Goal: Check status: Check status

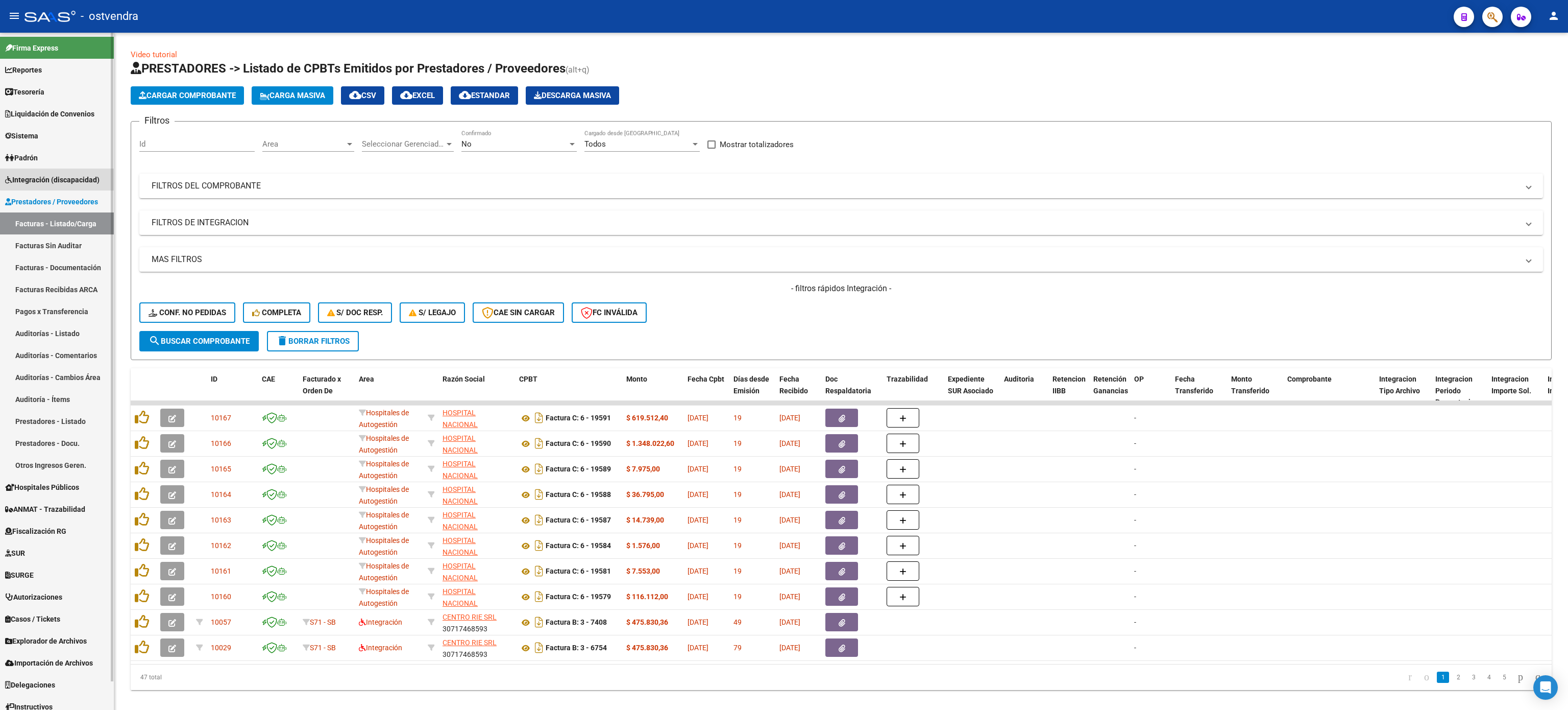
click at [71, 178] on span "Integración (discapacidad)" at bounding box center [52, 180] width 95 height 11
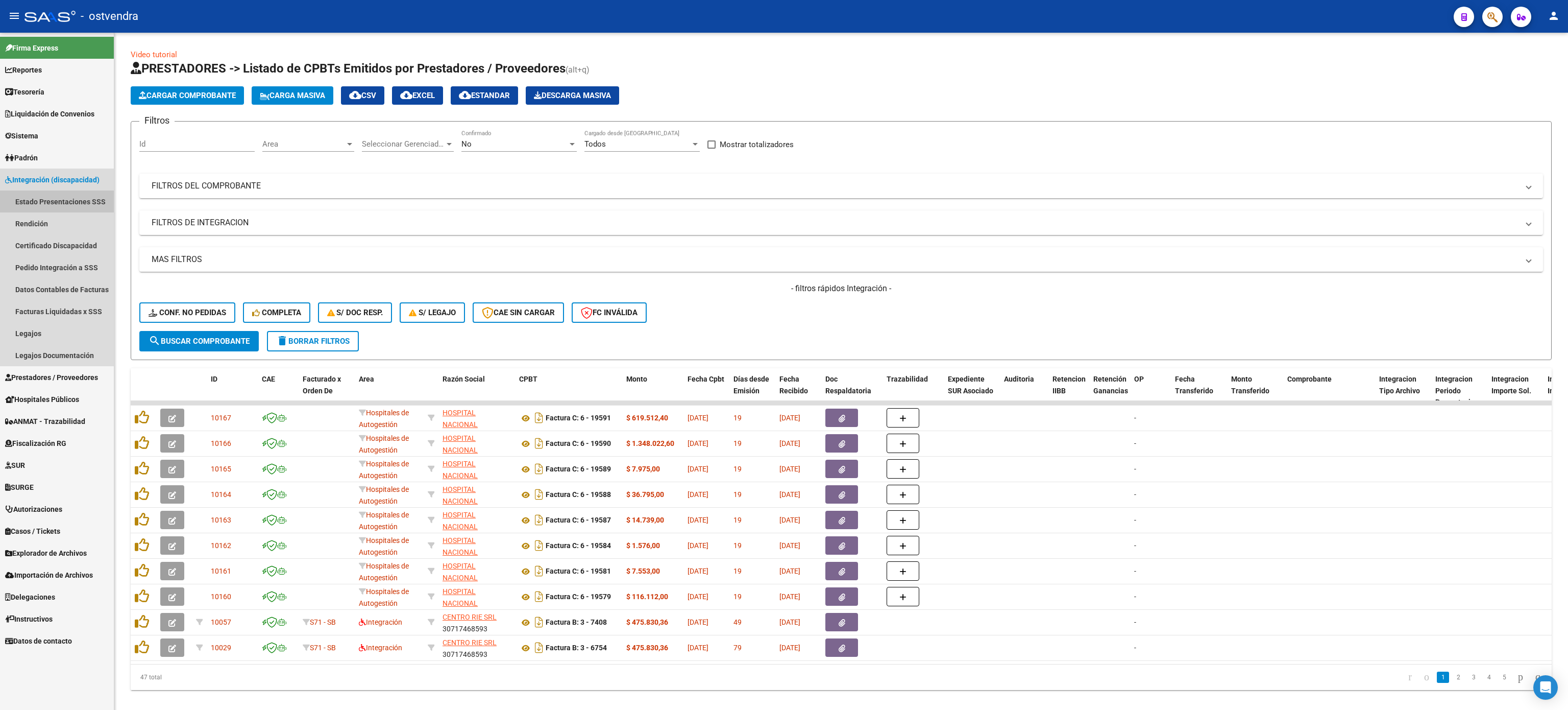
click at [94, 203] on link "Estado Presentaciones SSS" at bounding box center [56, 201] width 114 height 22
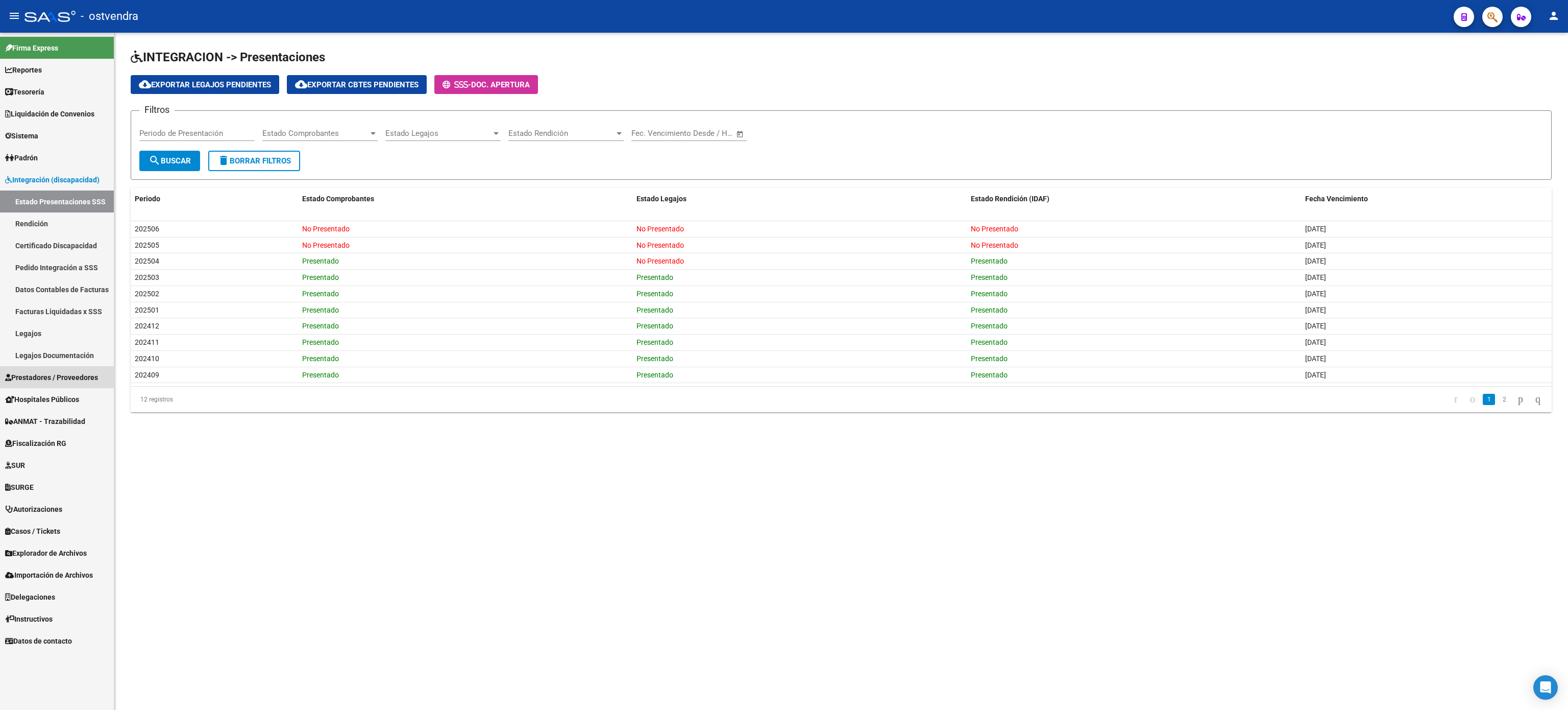
click at [49, 372] on span "Prestadores / Proveedores" at bounding box center [52, 377] width 93 height 11
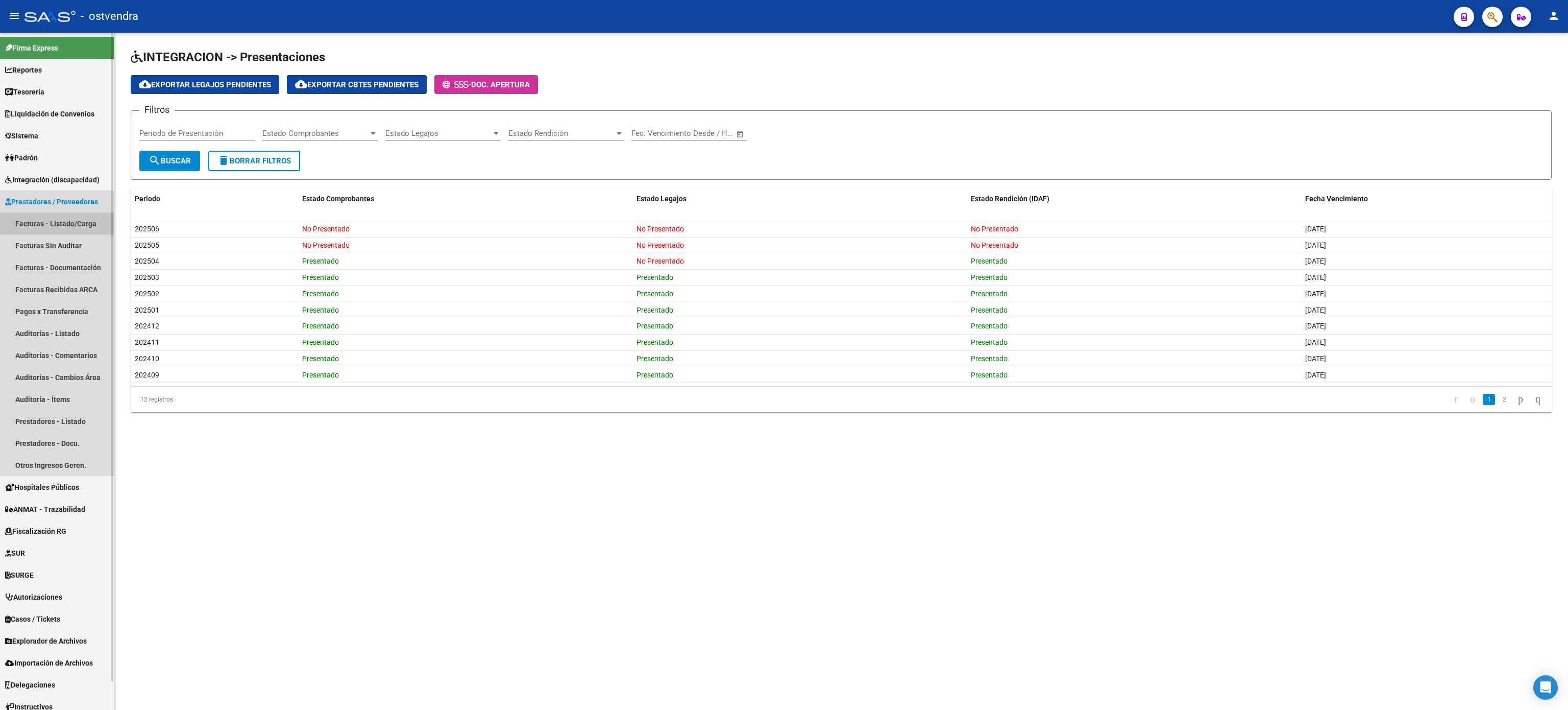
click at [47, 222] on link "Facturas - Listado/Carga" at bounding box center [56, 223] width 114 height 22
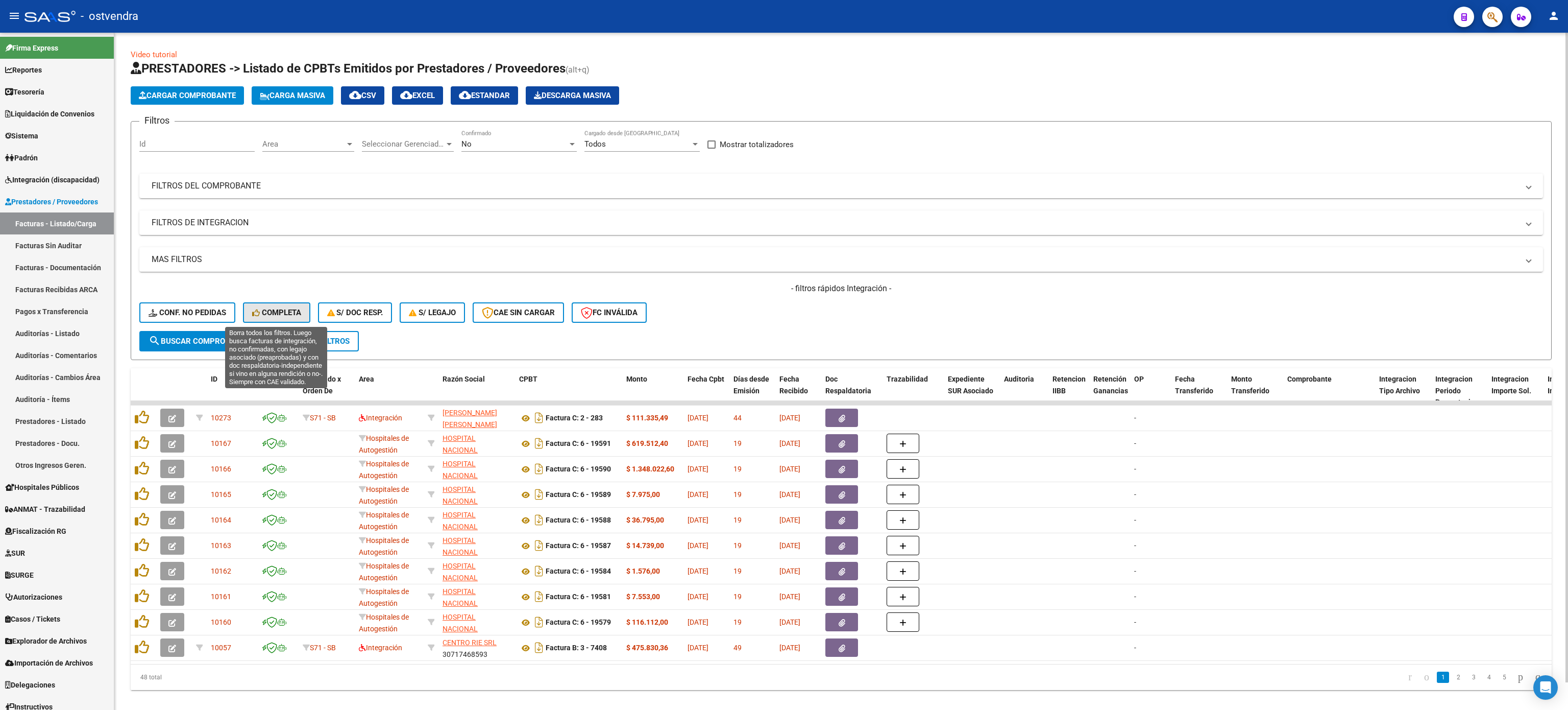
click at [277, 312] on span "Completa" at bounding box center [276, 312] width 49 height 9
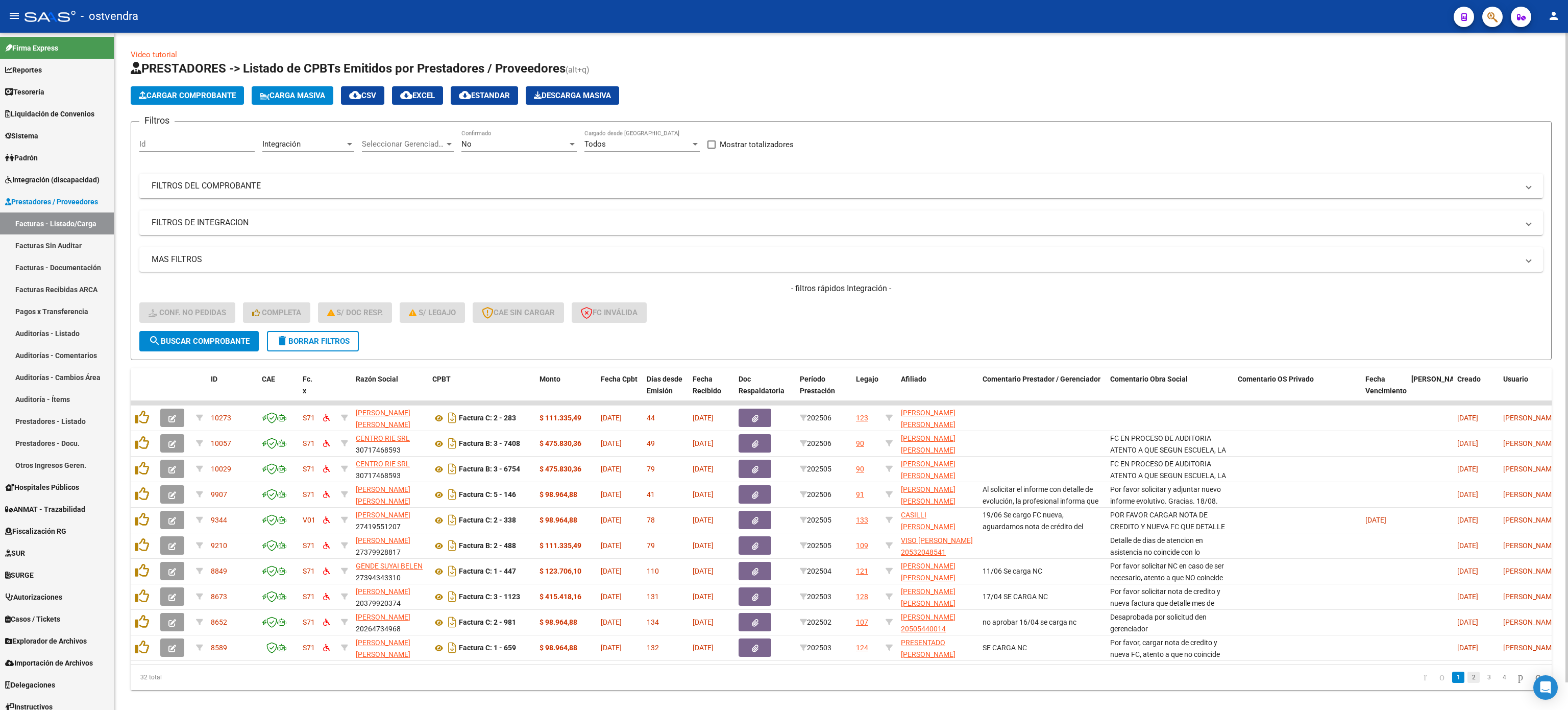
click at [1468, 683] on link "2" at bounding box center [1473, 678] width 12 height 11
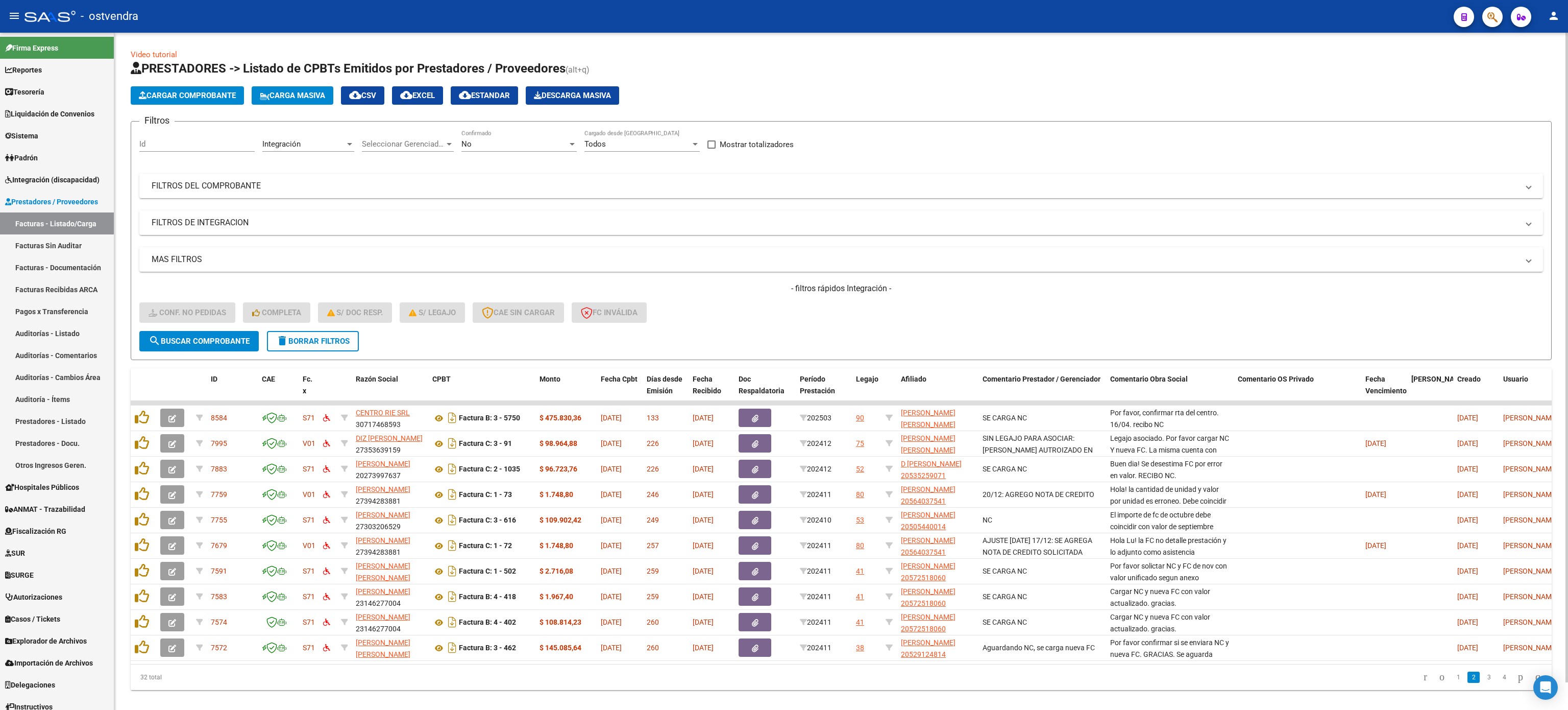
click at [184, 225] on mat-panel-title "FILTROS DE INTEGRACION" at bounding box center [835, 223] width 1367 height 11
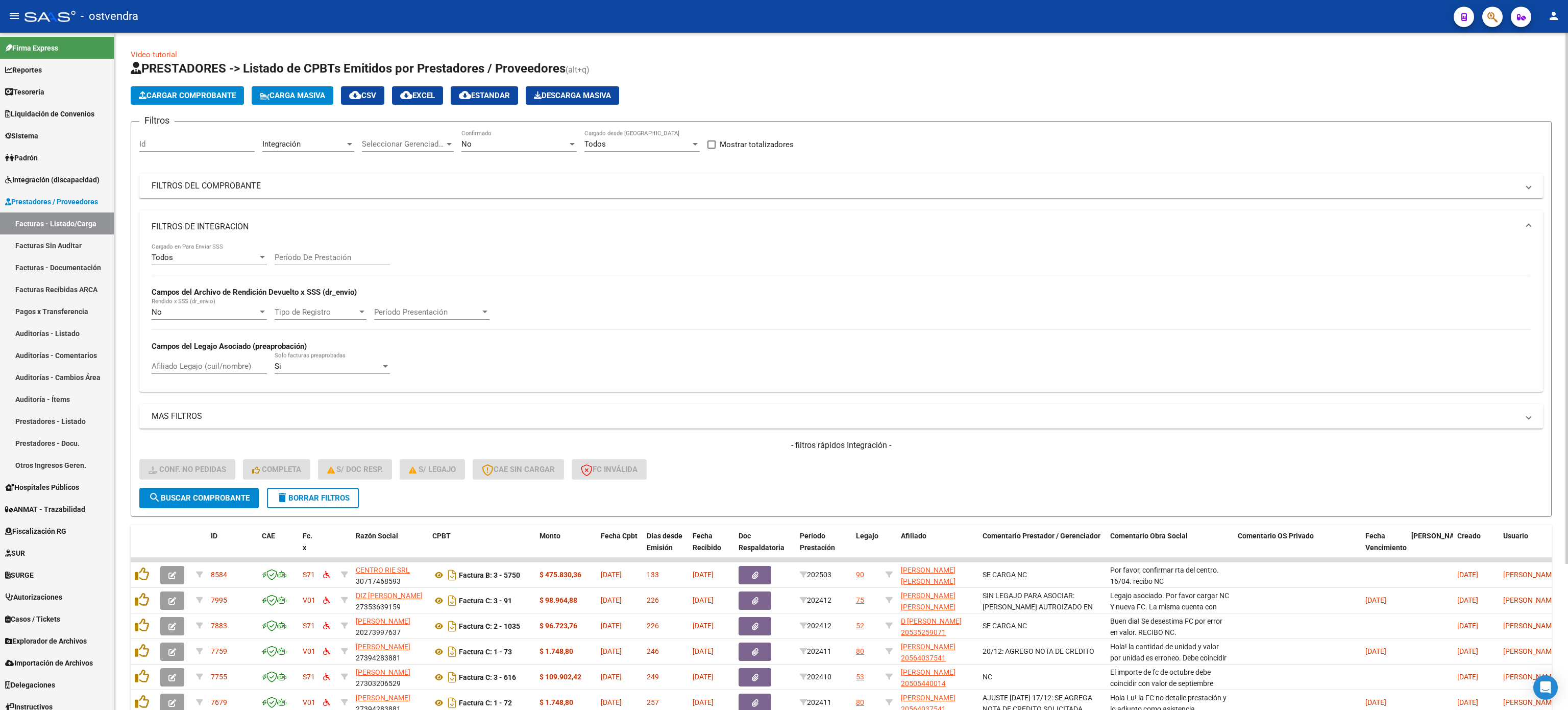
click at [193, 360] on div "Afiliado Legajo (cuil/nombre)" at bounding box center [209, 362] width 115 height 22
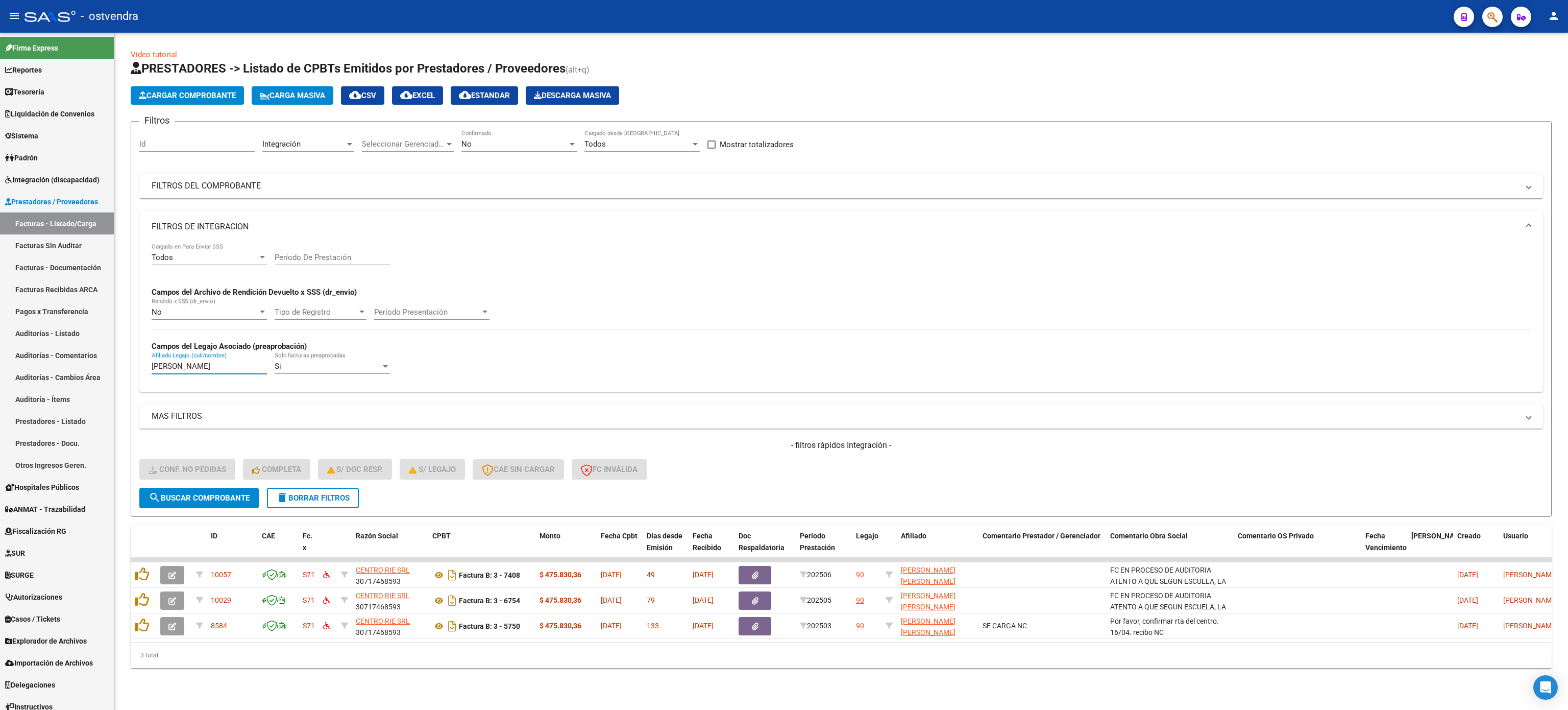
type input "[PERSON_NAME]"
click at [296, 495] on span "delete Borrar Filtros" at bounding box center [313, 497] width 73 height 9
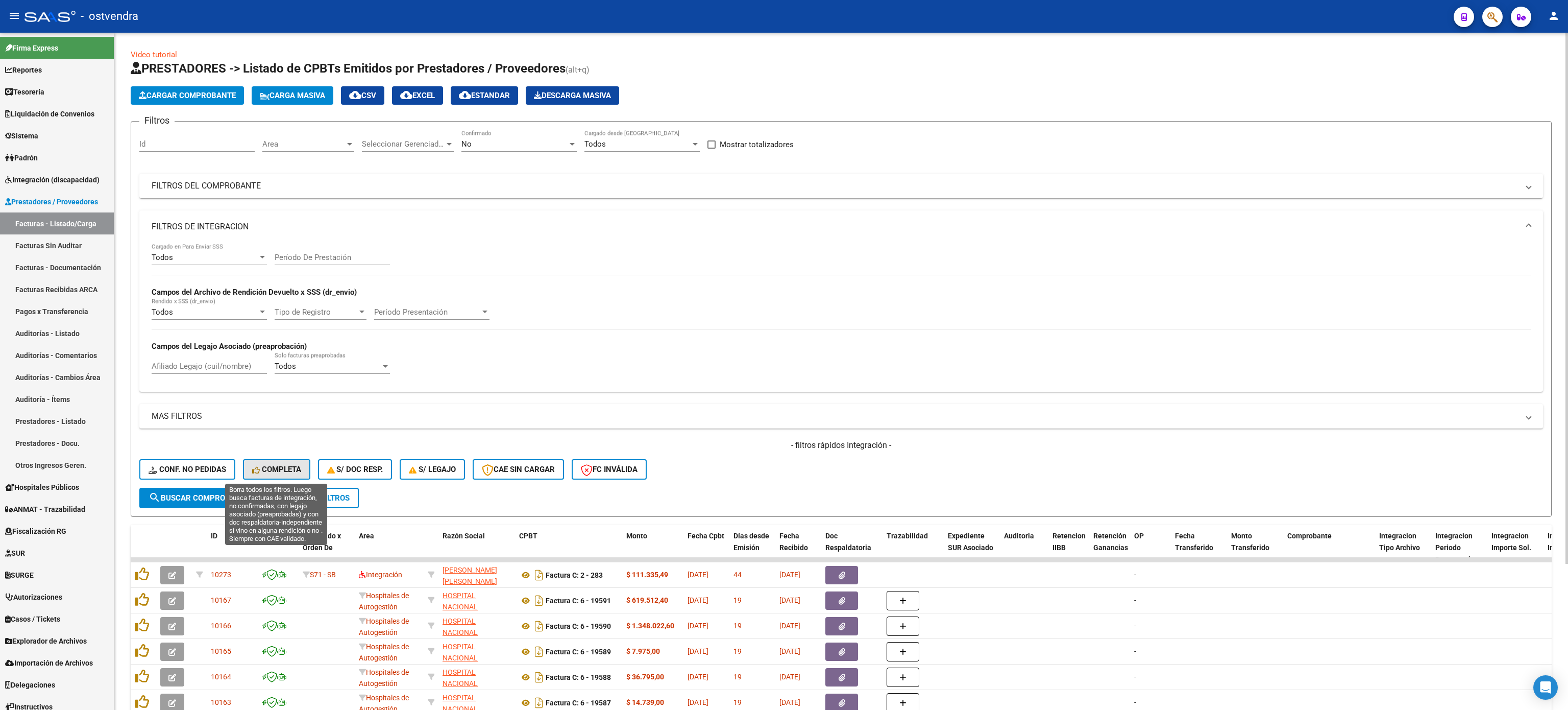
click at [282, 472] on span "Completa" at bounding box center [276, 469] width 49 height 9
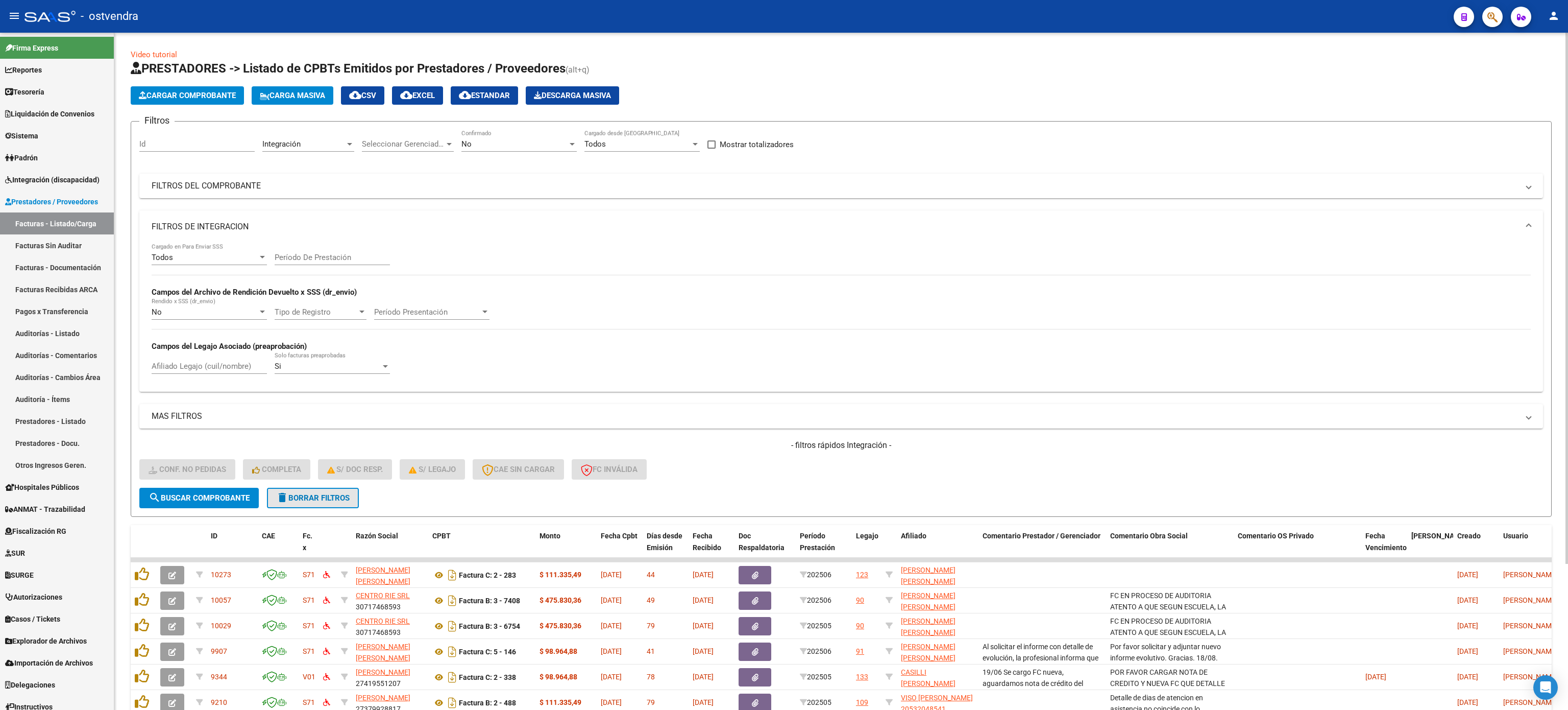
click at [334, 495] on span "delete Borrar Filtros" at bounding box center [313, 497] width 73 height 9
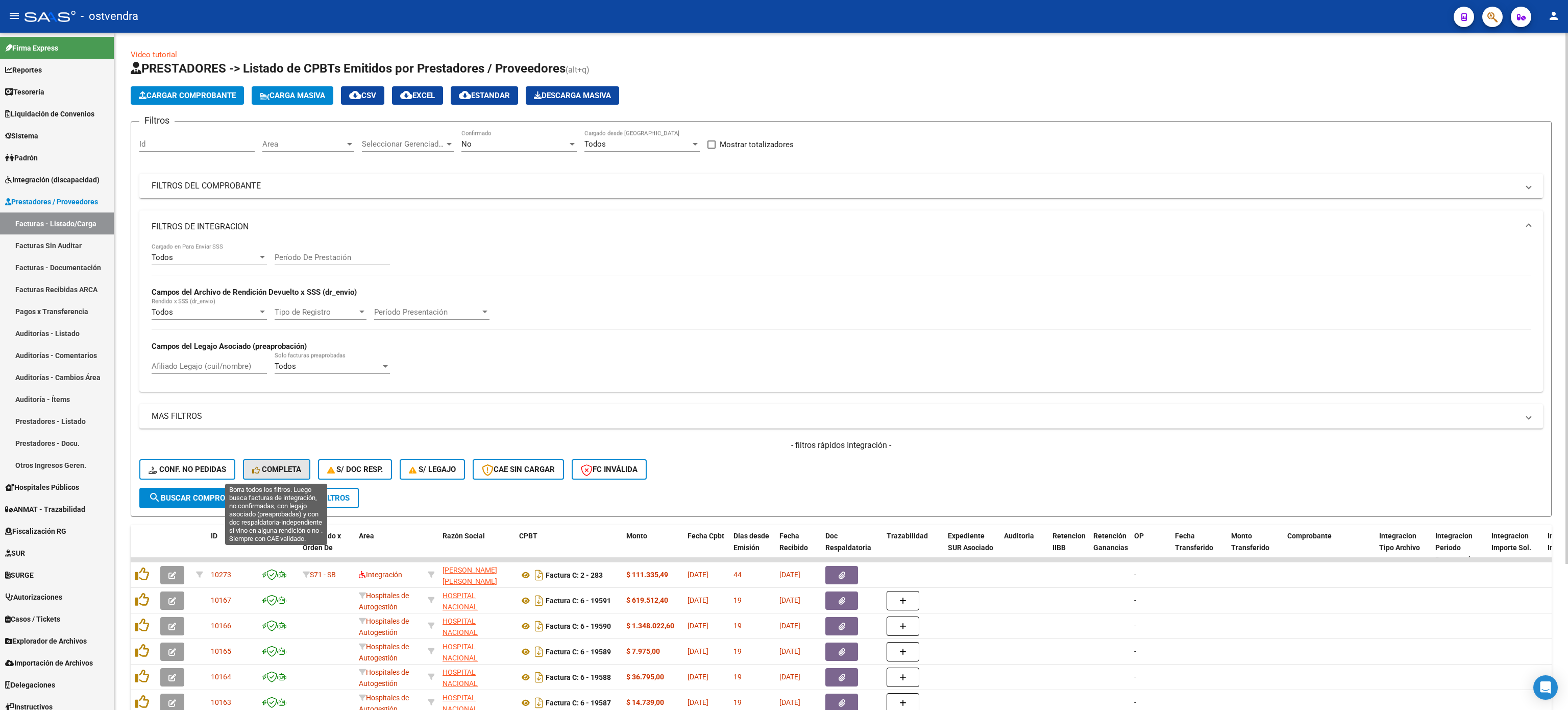
click at [275, 468] on span "Completa" at bounding box center [276, 469] width 49 height 9
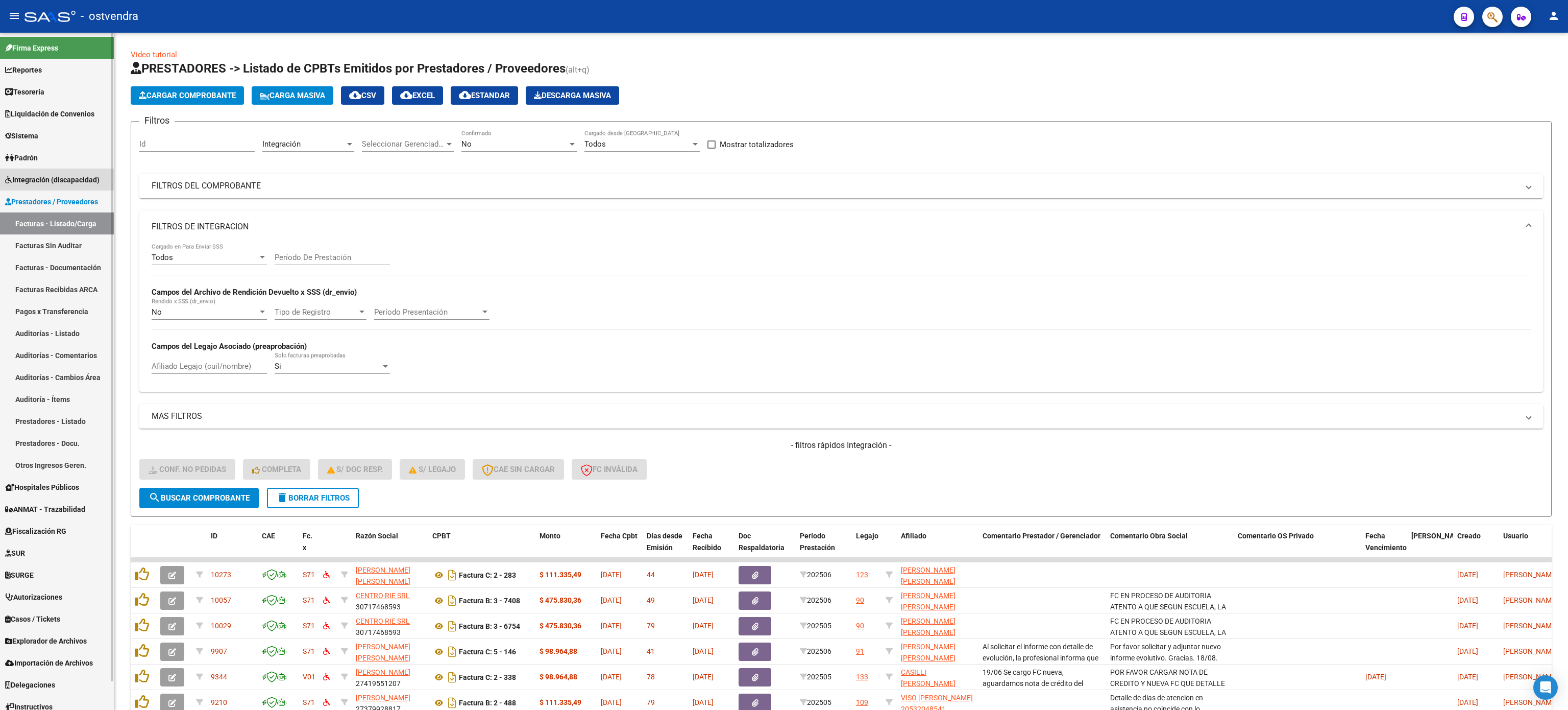
click at [82, 174] on span "Integración (discapacidad)" at bounding box center [52, 180] width 95 height 11
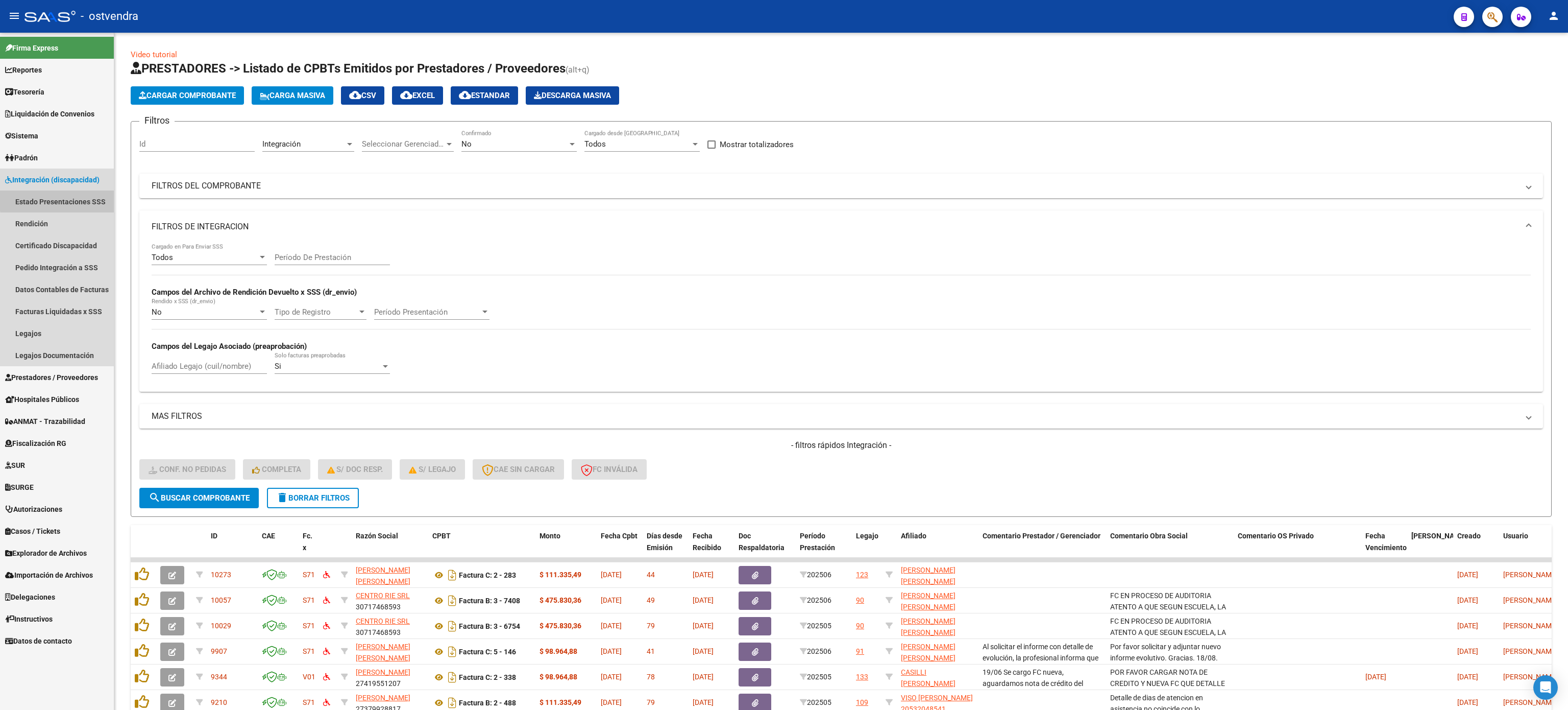
click at [70, 199] on link "Estado Presentaciones SSS" at bounding box center [56, 201] width 114 height 22
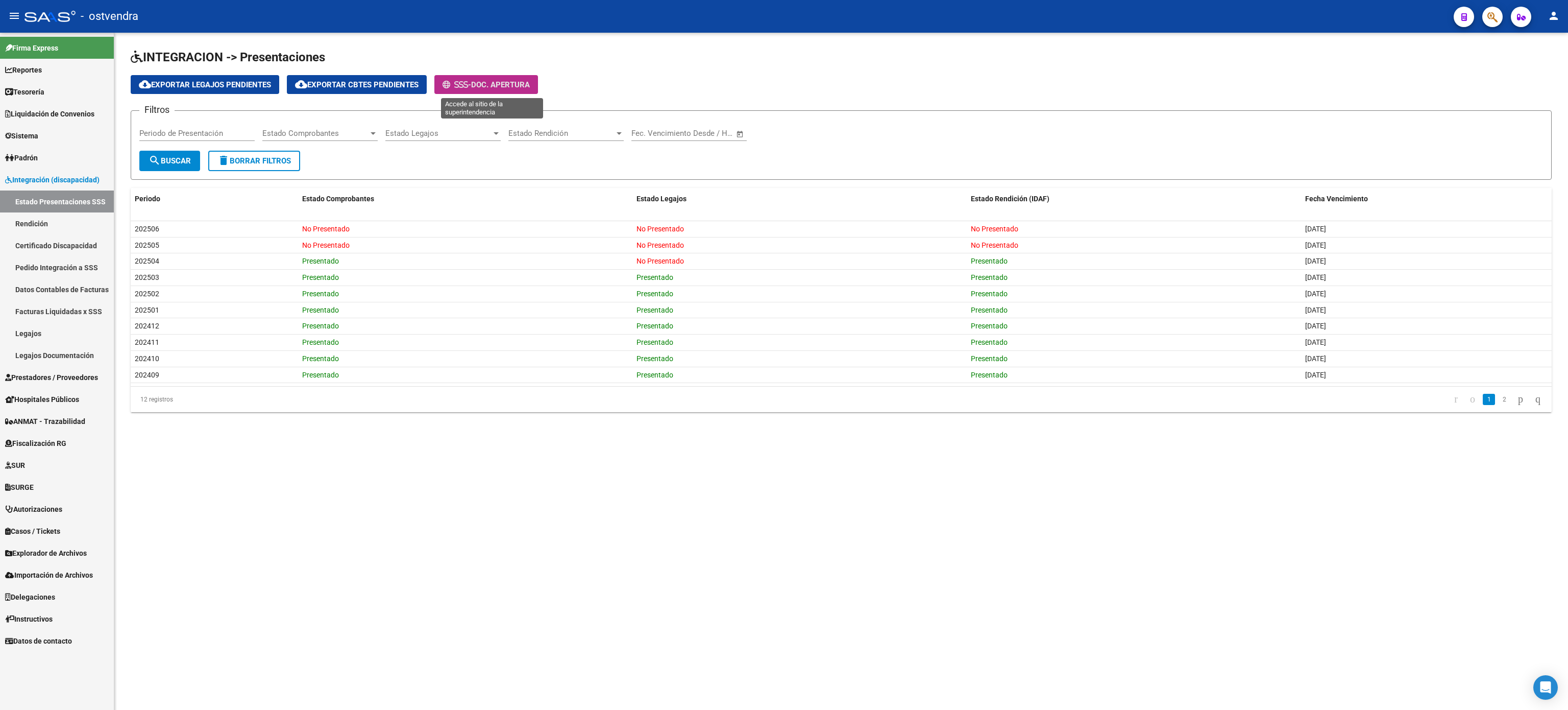
click at [481, 81] on span "Doc. Apertura" at bounding box center [500, 85] width 59 height 9
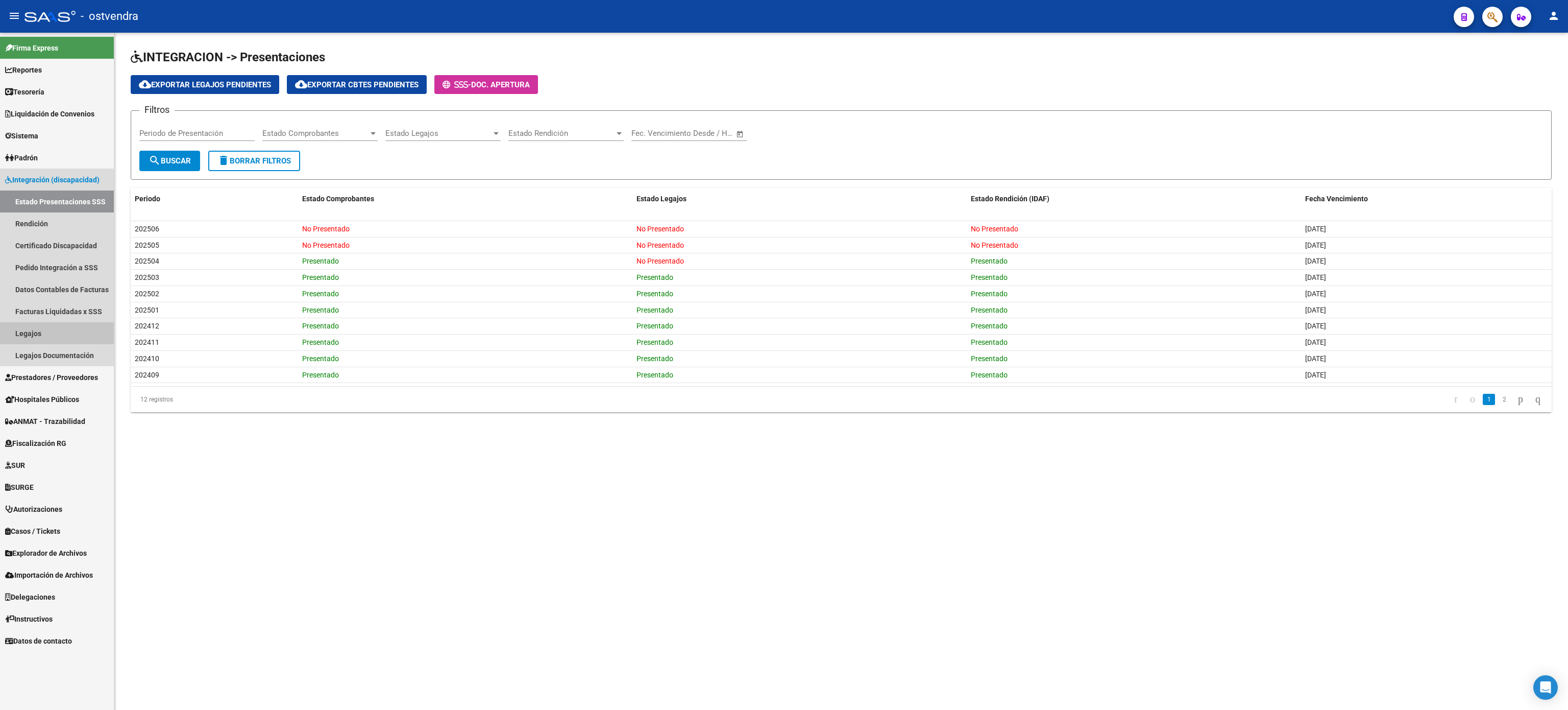
click at [42, 331] on link "Legajos" at bounding box center [56, 333] width 114 height 22
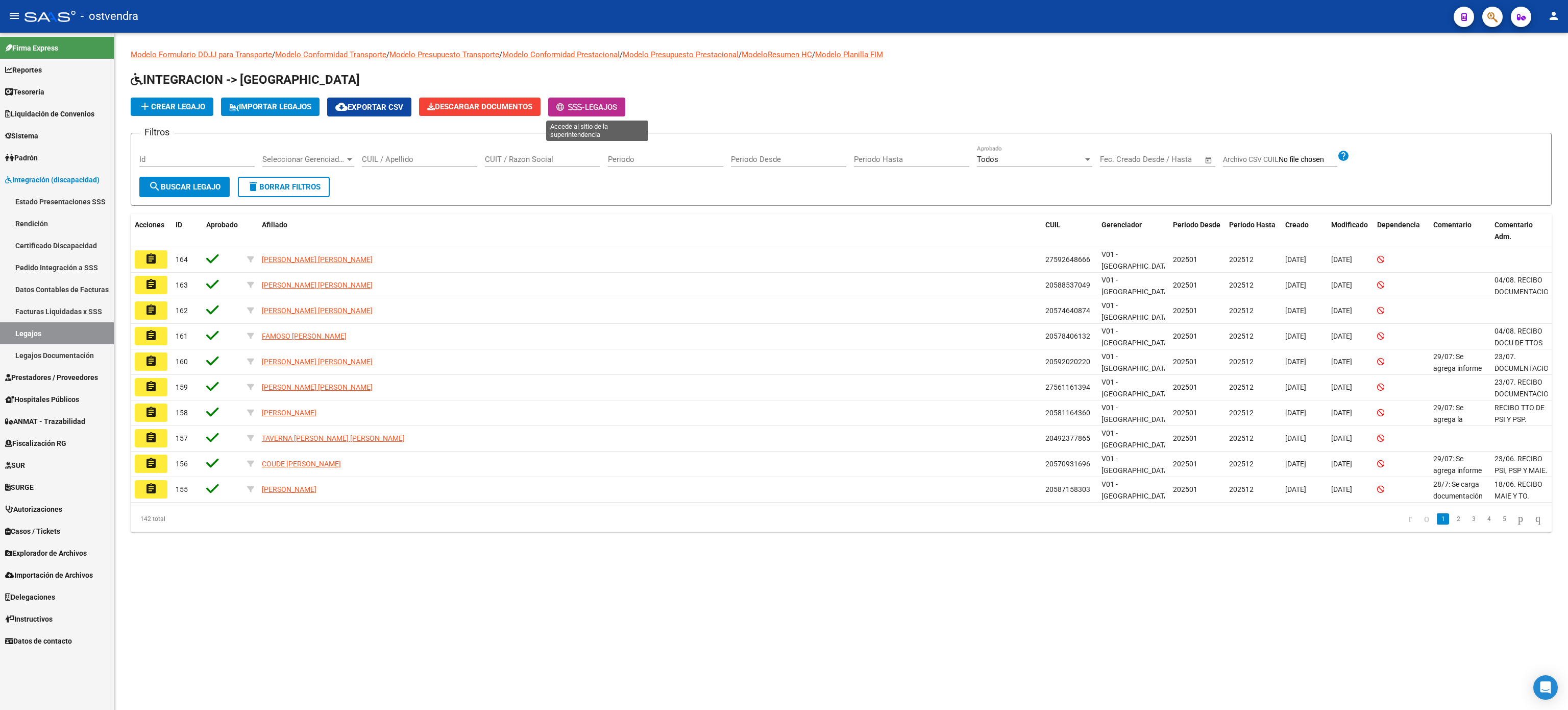
click at [604, 103] on span "Legajos" at bounding box center [602, 107] width 32 height 9
